Goal: Information Seeking & Learning: Learn about a topic

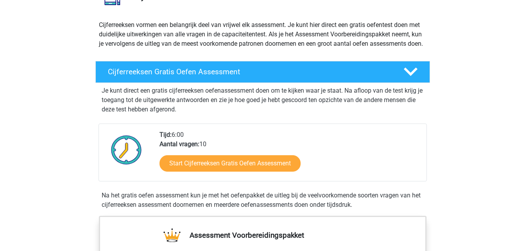
scroll to position [78, 0]
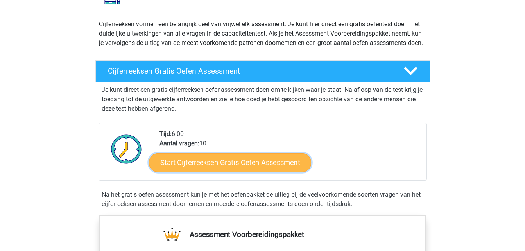
click at [277, 172] on link "Start Cijferreeksen Gratis Oefen Assessment" at bounding box center [230, 162] width 162 height 19
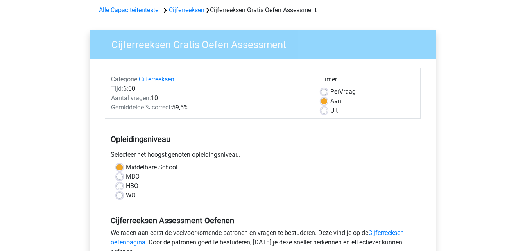
scroll to position [78, 0]
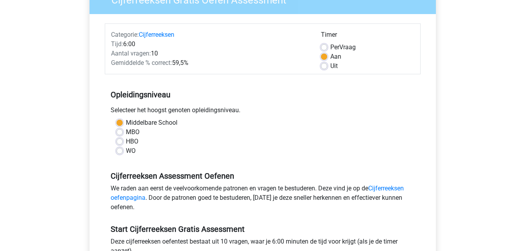
click at [331, 66] on label "Uit" at bounding box center [334, 65] width 7 height 9
click at [326, 66] on input "Uit" at bounding box center [324, 65] width 6 height 8
radio input "true"
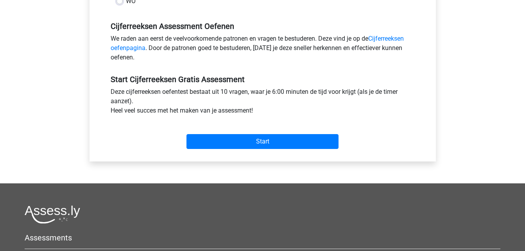
scroll to position [235, 0]
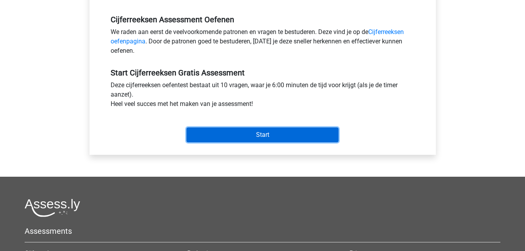
click at [240, 139] on input "Start" at bounding box center [263, 135] width 152 height 15
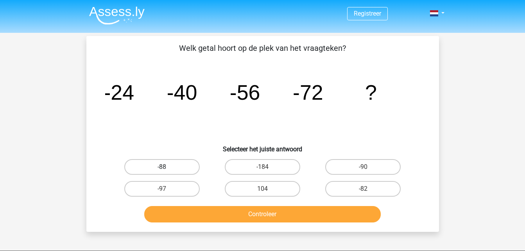
click at [173, 165] on label "-88" at bounding box center [161, 167] width 75 height 16
click at [167, 167] on input "-88" at bounding box center [164, 169] width 5 height 5
radio input "true"
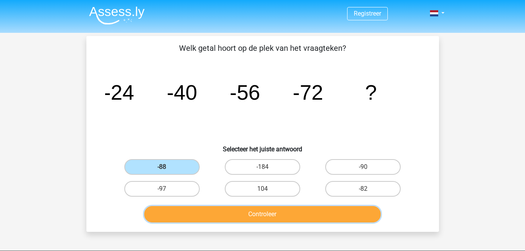
click at [270, 217] on button "Controleer" at bounding box center [262, 214] width 237 height 16
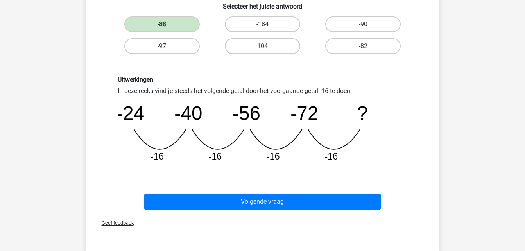
scroll to position [156, 0]
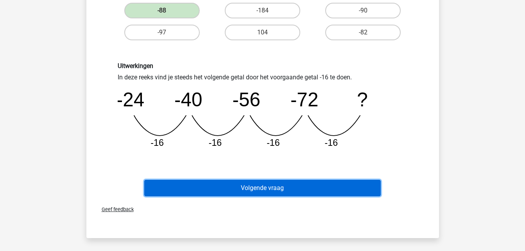
click at [303, 189] on button "Volgende vraag" at bounding box center [262, 188] width 237 height 16
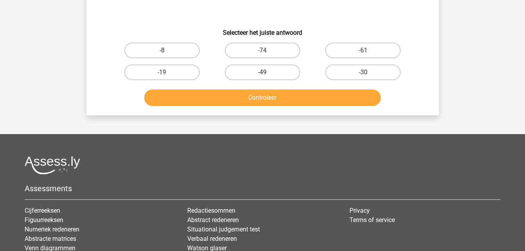
scroll to position [36, 0]
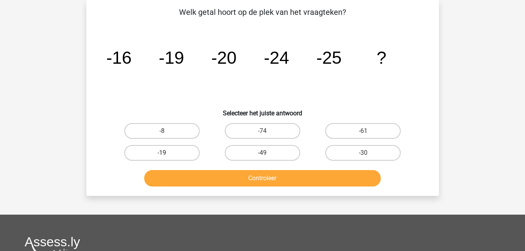
click at [179, 155] on label "-19" at bounding box center [161, 153] width 75 height 16
click at [167, 155] on input "-19" at bounding box center [164, 155] width 5 height 5
radio input "true"
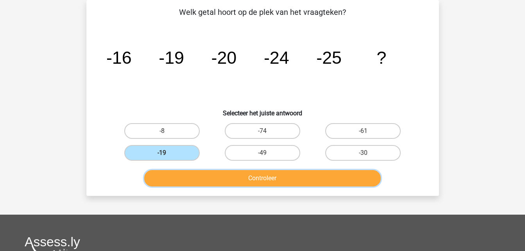
click at [249, 179] on button "Controleer" at bounding box center [262, 178] width 237 height 16
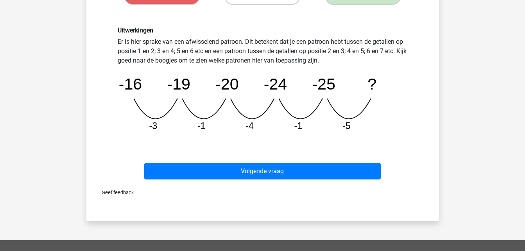
scroll to position [192, 0]
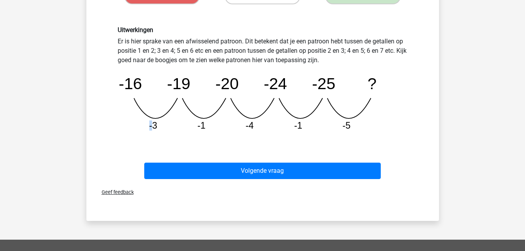
drag, startPoint x: 153, startPoint y: 125, endPoint x: 116, endPoint y: 127, distance: 36.5
click at [116, 127] on div "Uitwerkingen Er is hier sprake van een afwisselend patroon. Dit betekent dat je…" at bounding box center [263, 81] width 302 height 111
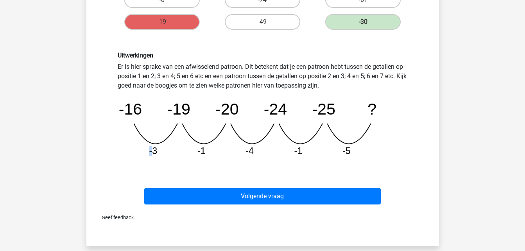
scroll to position [153, 0]
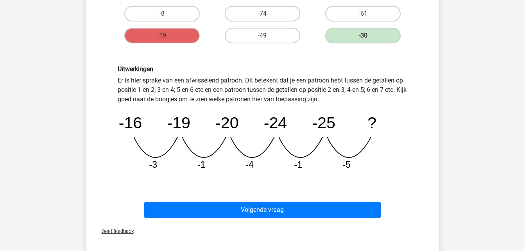
click at [475, 183] on div "Registreer Nederlands English" at bounding box center [262, 166] width 525 height 639
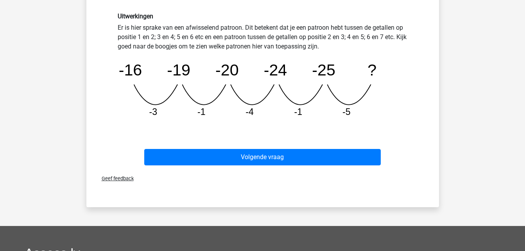
scroll to position [192, 0]
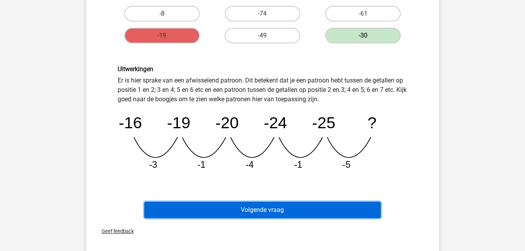
click at [321, 210] on button "Volgende vraag" at bounding box center [262, 210] width 237 height 16
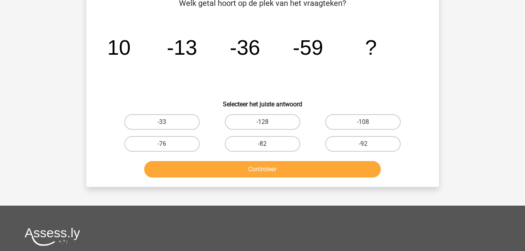
scroll to position [36, 0]
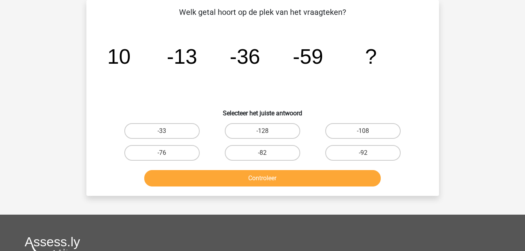
click at [151, 141] on div "-33" at bounding box center [162, 131] width 101 height 22
click at [156, 132] on label "-33" at bounding box center [161, 131] width 75 height 16
click at [162, 132] on input "-33" at bounding box center [164, 133] width 5 height 5
radio input "true"
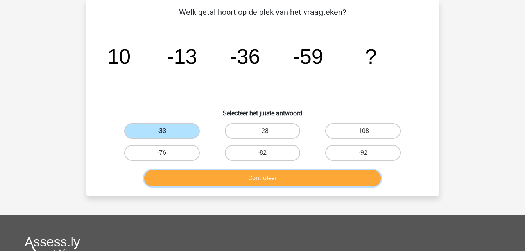
click at [280, 182] on button "Controleer" at bounding box center [262, 178] width 237 height 16
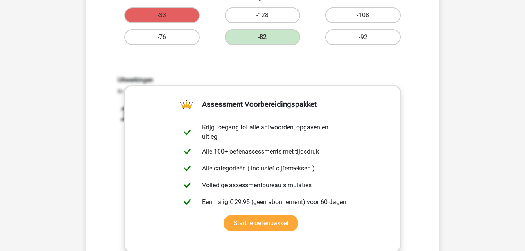
scroll to position [153, 0]
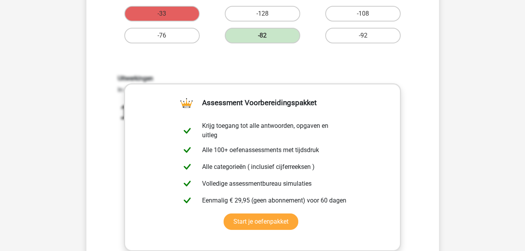
click at [417, 165] on div "Uitwerkingen In deze reeks vind je steeds het volgende getal door het voorgaand…" at bounding box center [263, 177] width 328 height 243
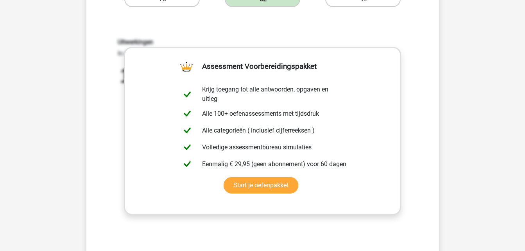
scroll to position [232, 0]
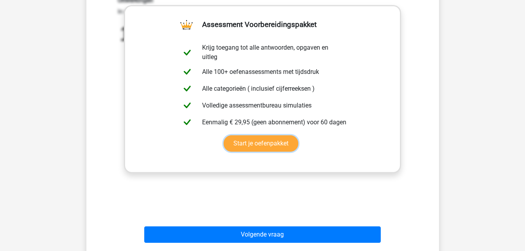
drag, startPoint x: 154, startPoint y: 162, endPoint x: 175, endPoint y: 186, distance: 31.8
click at [224, 152] on link "Start je oefenpakket" at bounding box center [261, 143] width 75 height 16
